Goal: Information Seeking & Learning: Compare options

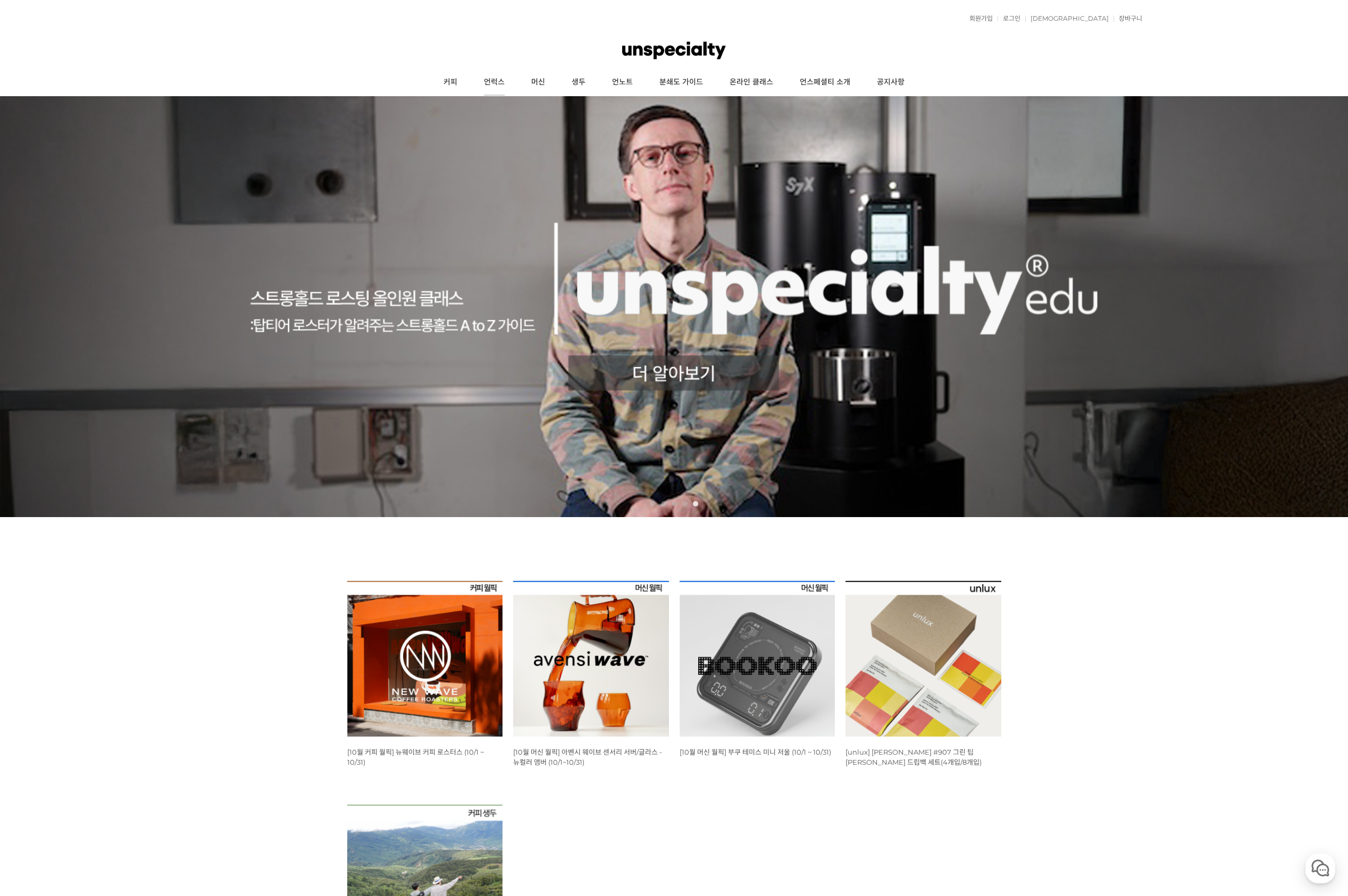
click at [506, 81] on link "언럭스" at bounding box center [494, 82] width 48 height 27
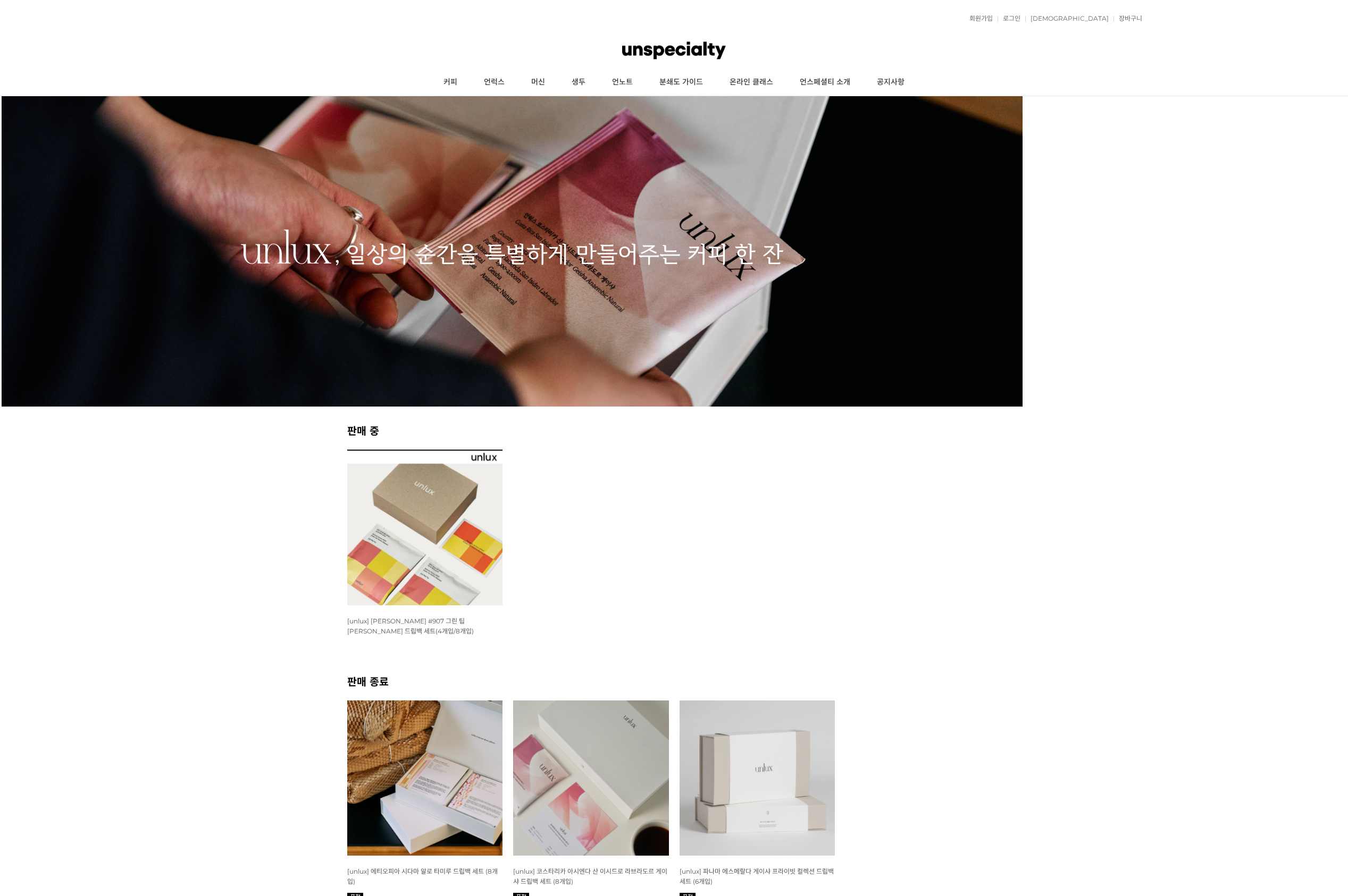
click at [534, 83] on link "머신" at bounding box center [538, 82] width 41 height 27
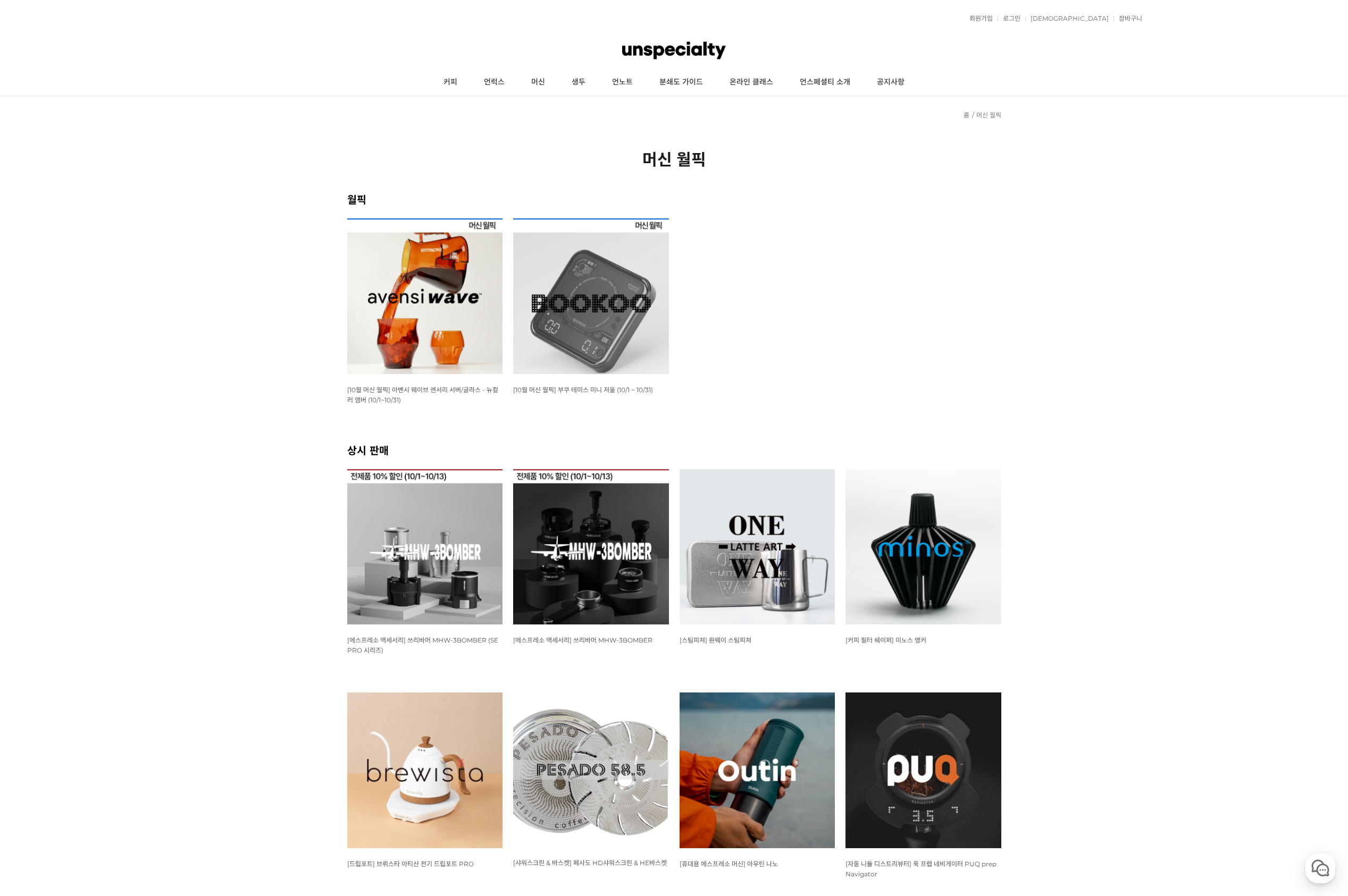
scroll to position [74, 0]
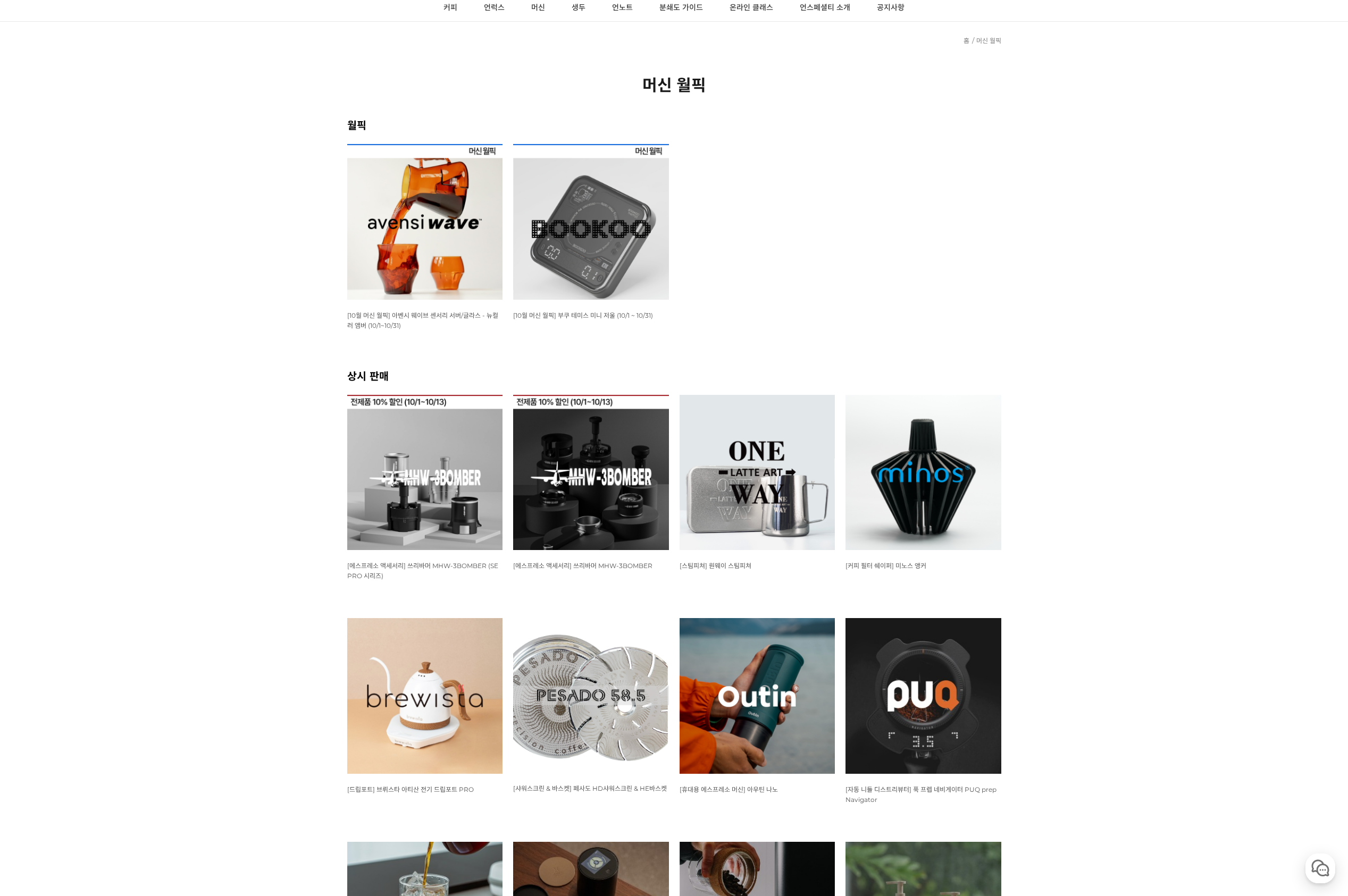
click at [943, 498] on img at bounding box center [923, 473] width 156 height 156
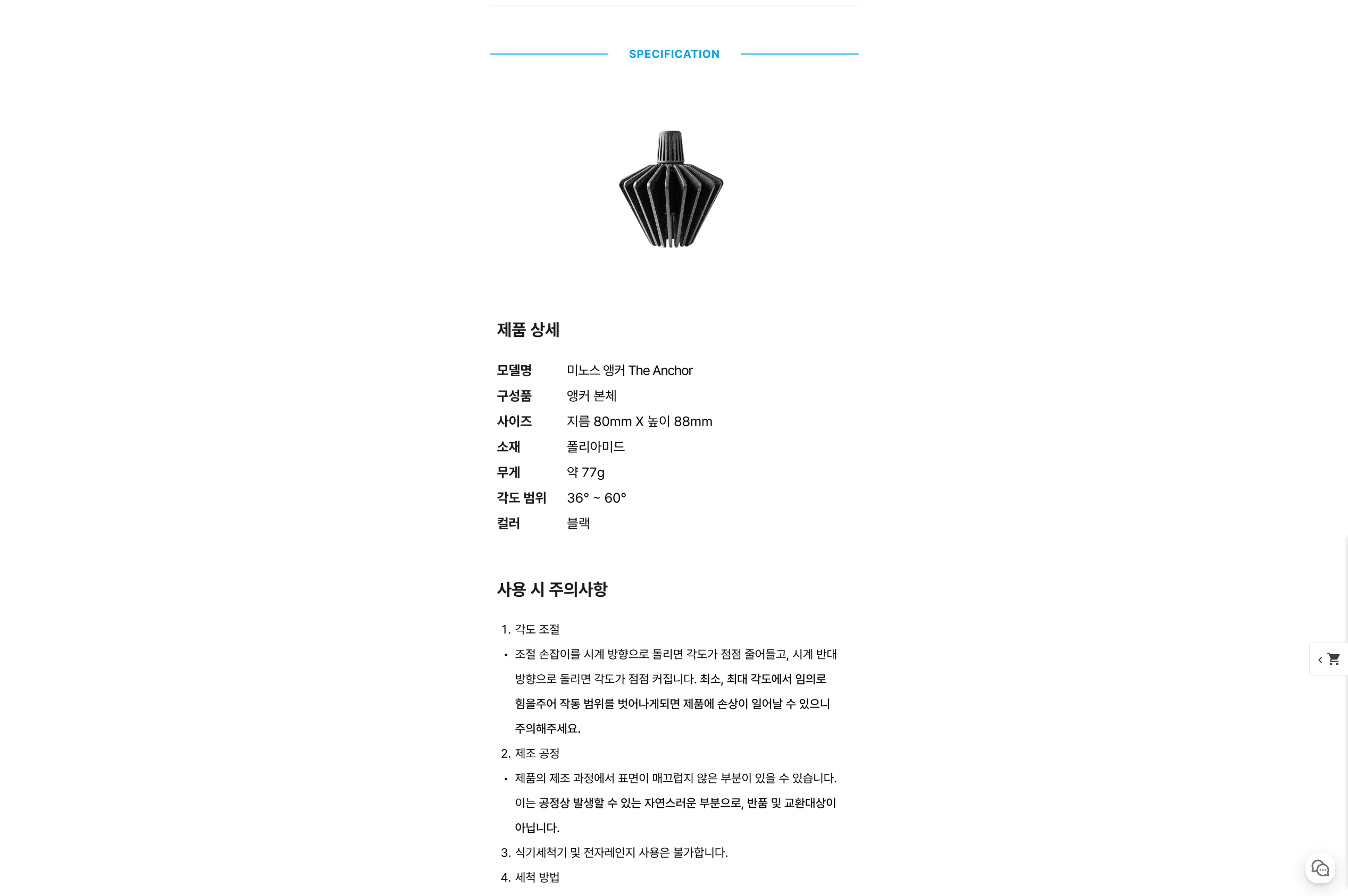
scroll to position [4915, 0]
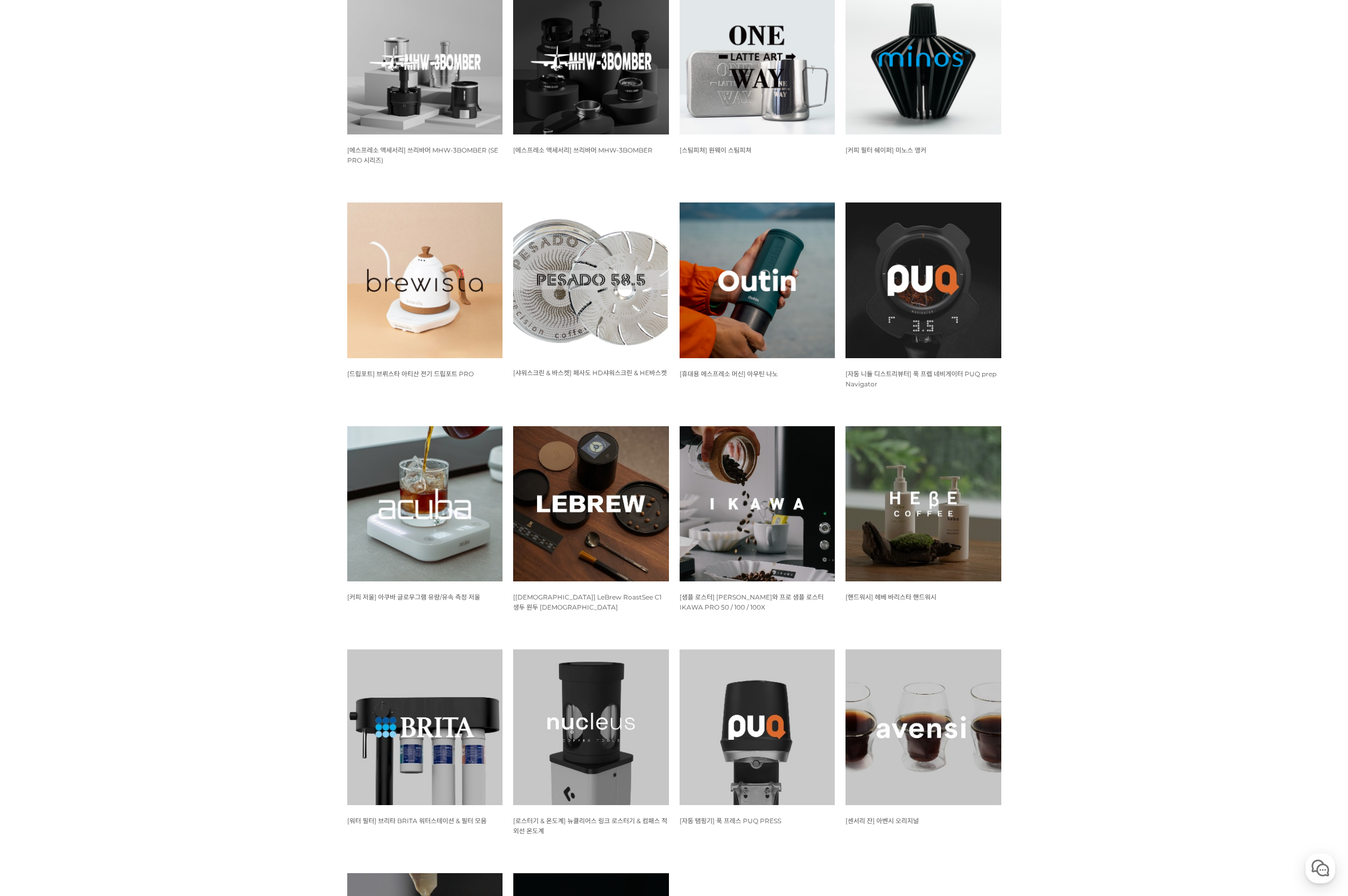
scroll to position [638, 0]
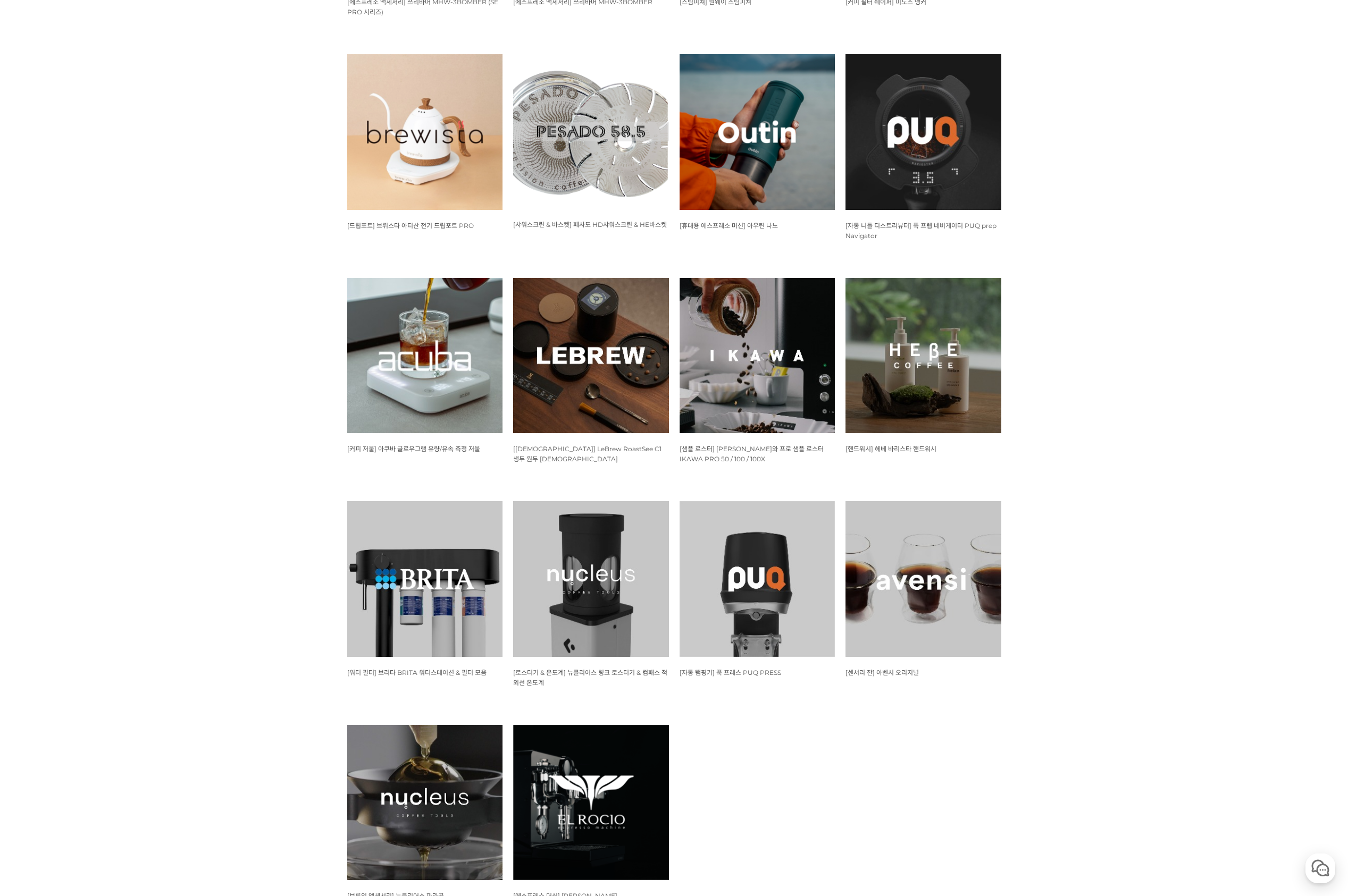
click at [910, 637] on img at bounding box center [923, 579] width 156 height 156
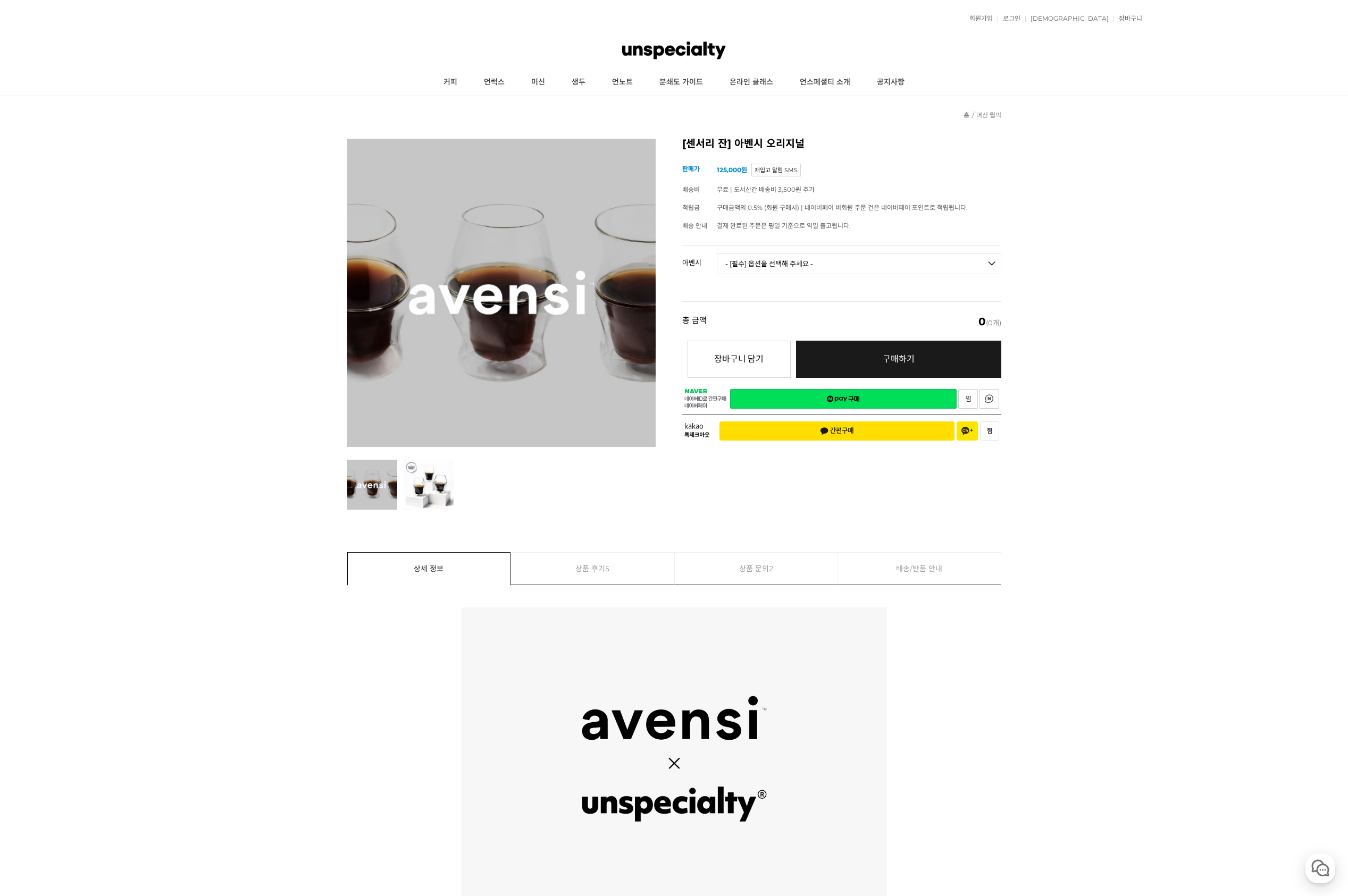
click at [815, 277] on td "- [필수] 옵션을 선택해 주세요 - ------------------- 3종 세트 [품절] 일시 품절 [품절]" at bounding box center [858, 268] width 285 height 44
click at [814, 255] on select "- [필수] 옵션을 선택해 주세요 - ------------------- 3종 세트 [품절] 일시 품절 [품절]" at bounding box center [858, 263] width 285 height 21
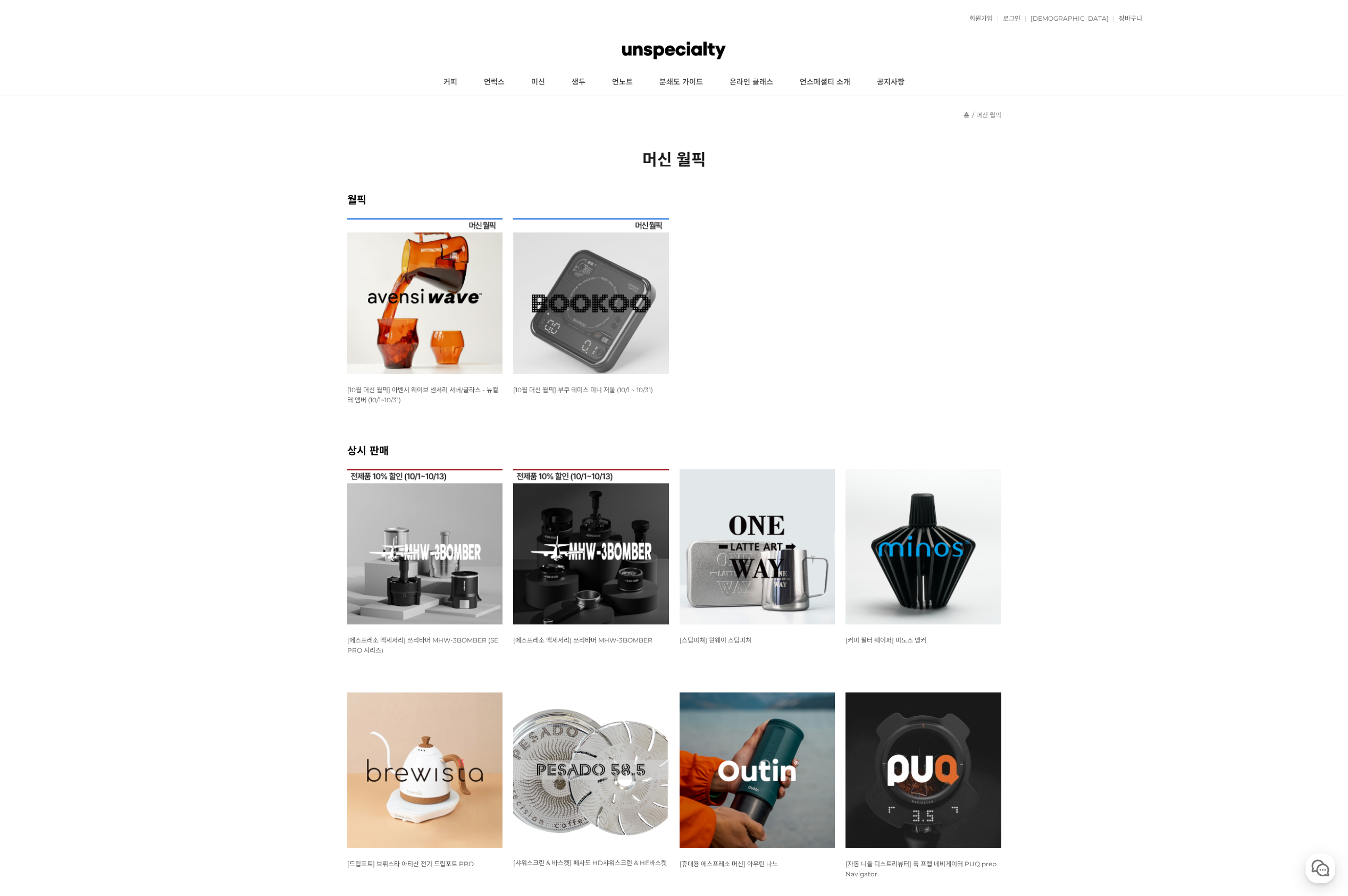
scroll to position [266, 0]
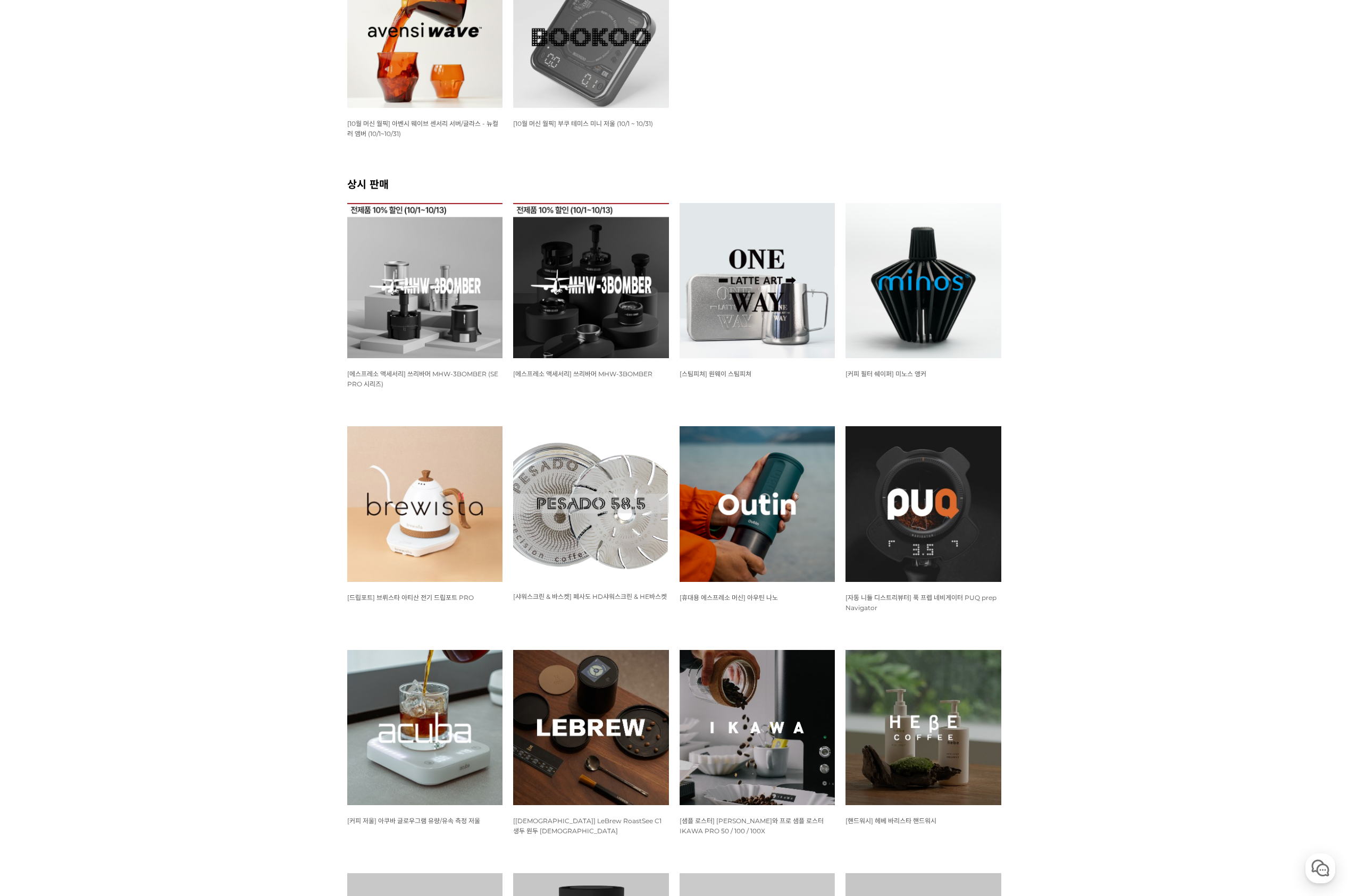
click at [596, 305] on img at bounding box center [591, 281] width 156 height 156
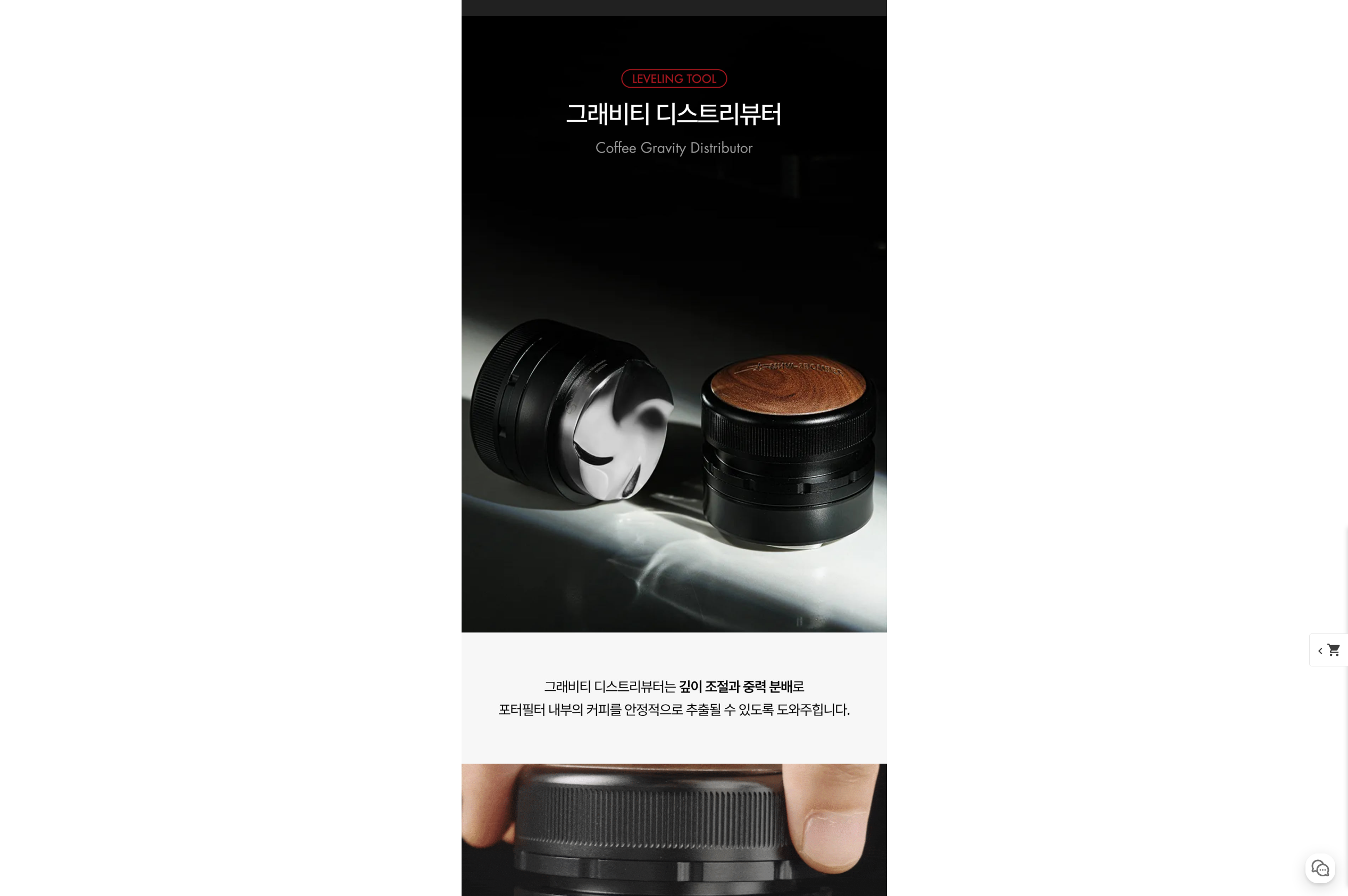
scroll to position [11210, 0]
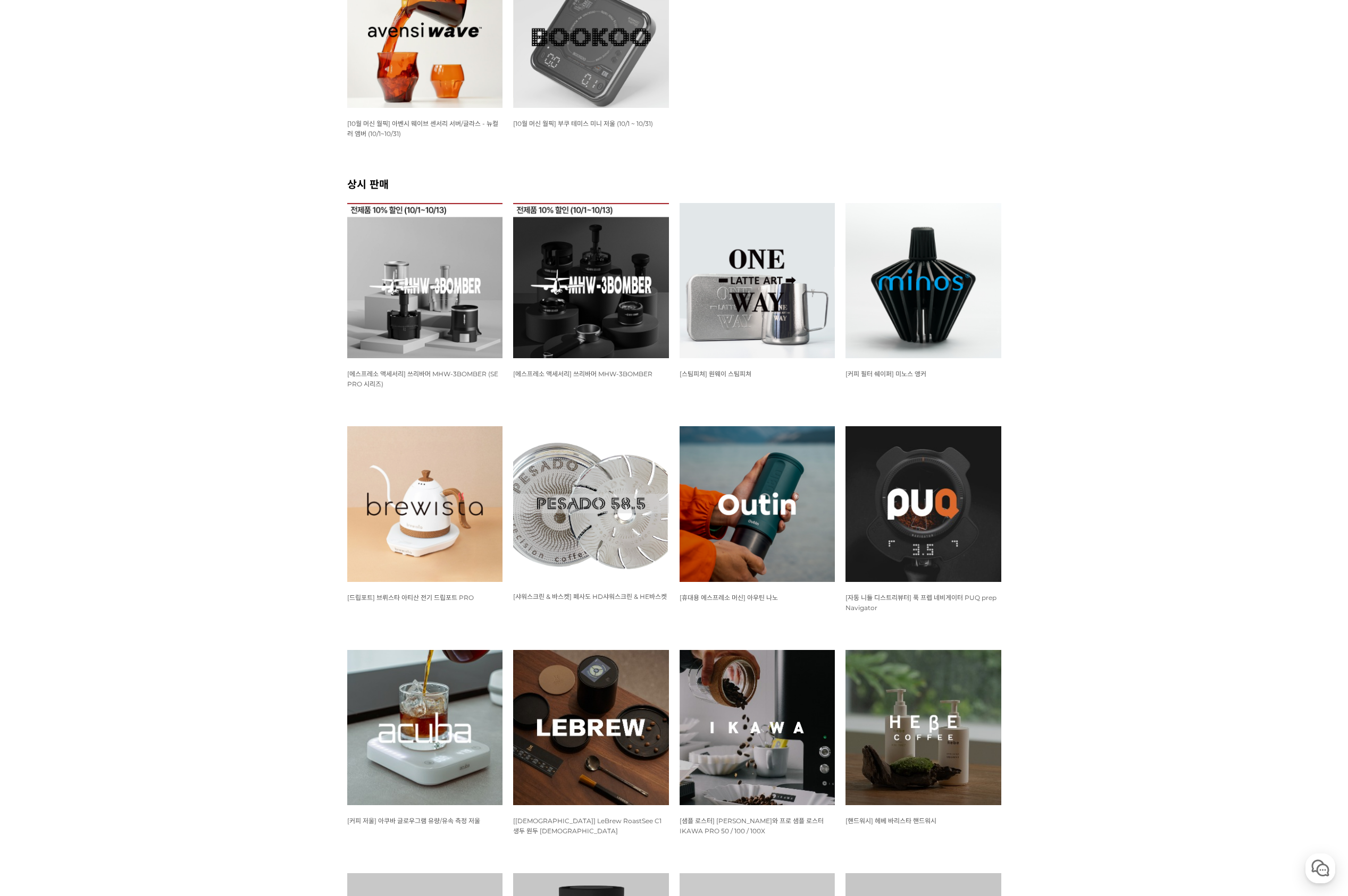
click at [482, 323] on img at bounding box center [425, 281] width 156 height 156
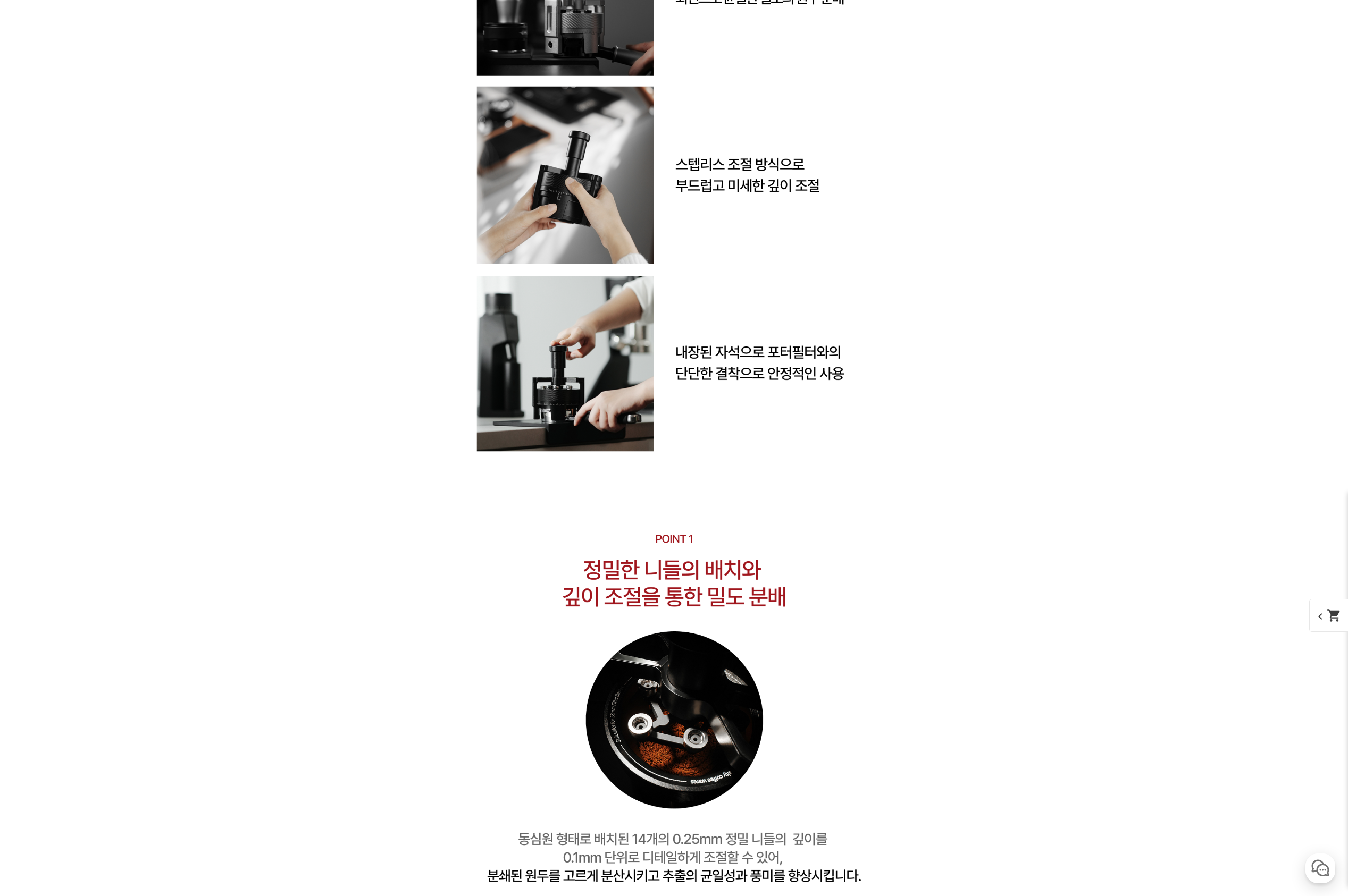
scroll to position [9900, 0]
